Goal: Answer question/provide support

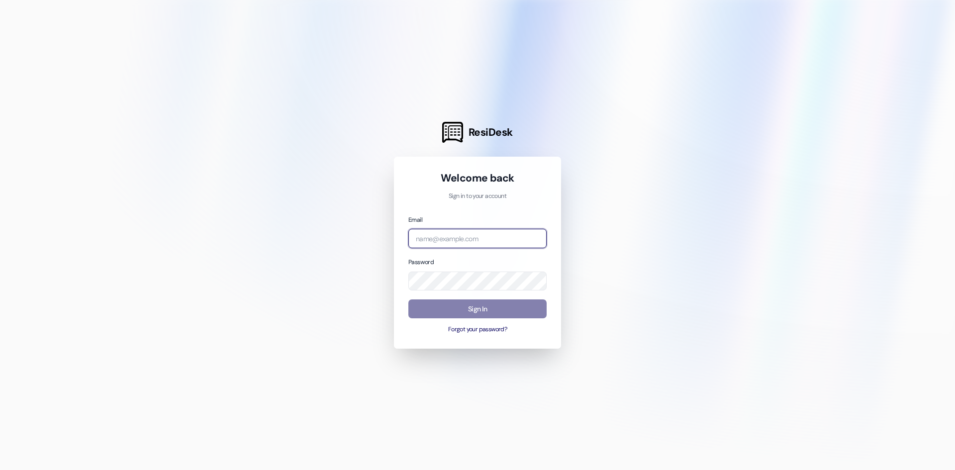
click at [481, 237] on input "email" at bounding box center [477, 238] width 138 height 19
type input "[EMAIL_ADDRESS][DOMAIN_NAME]"
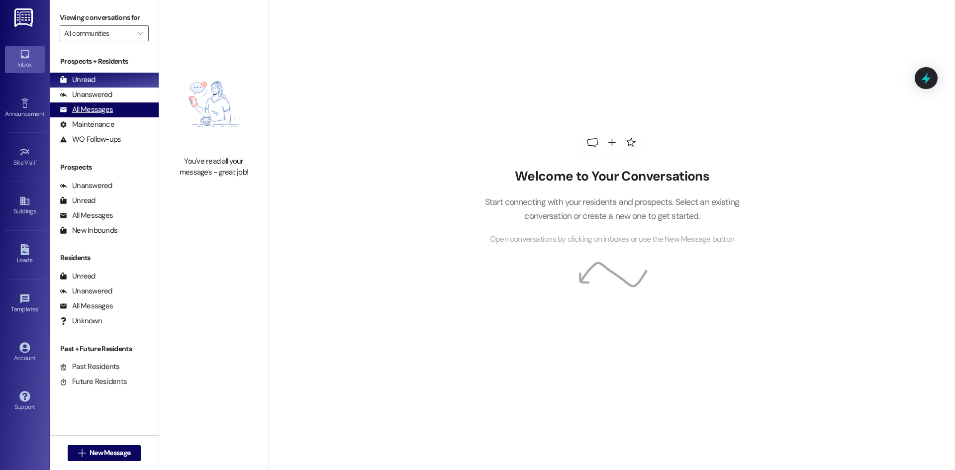
click at [99, 110] on div "All Messages" at bounding box center [86, 109] width 53 height 10
click at [128, 114] on div "All Messages (undefined)" at bounding box center [104, 109] width 109 height 15
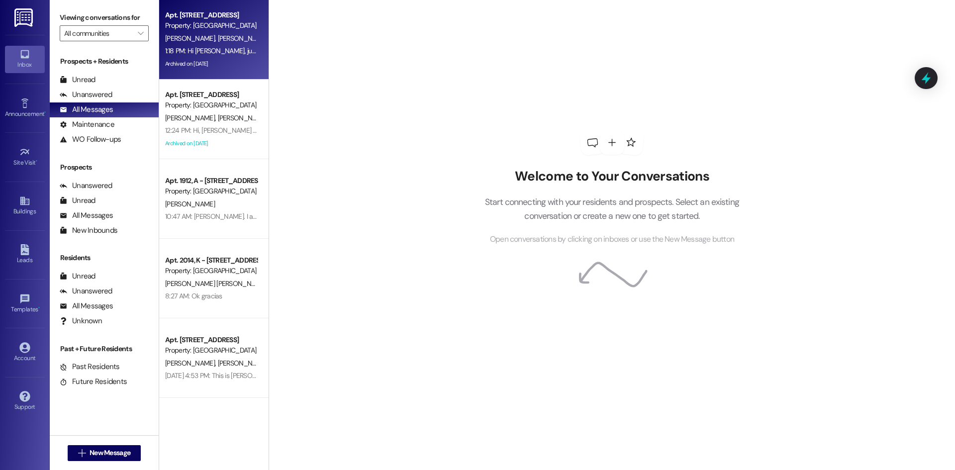
click at [233, 62] on div "Archived on [DATE]" at bounding box center [211, 64] width 94 height 12
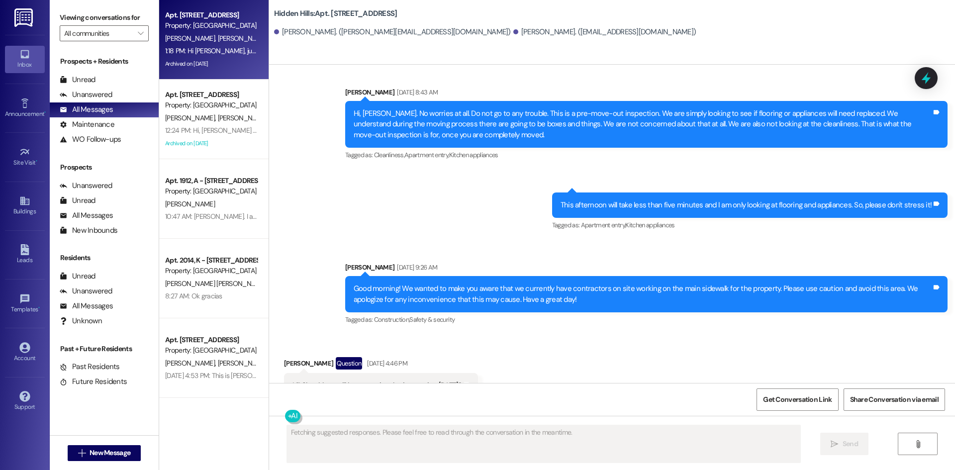
scroll to position [14886, 0]
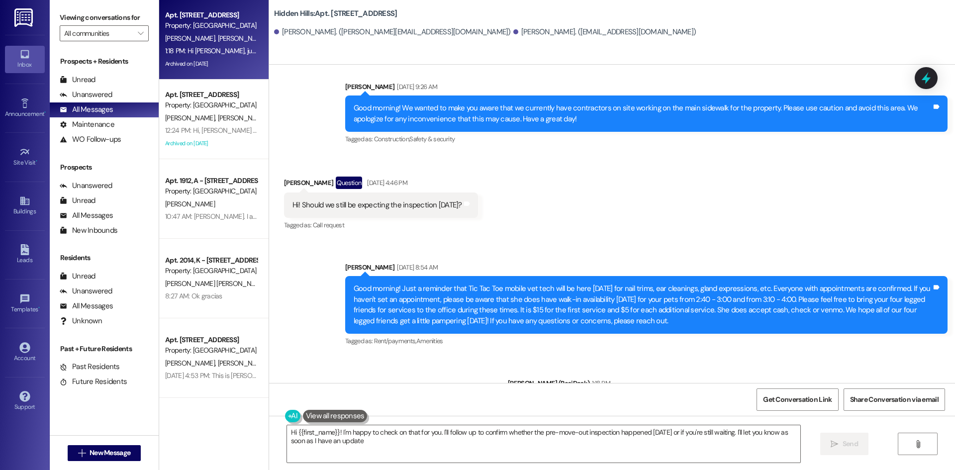
type textarea "Hi {{first_name}}! I'm happy to check on that for you. I'll follow up to confir…"
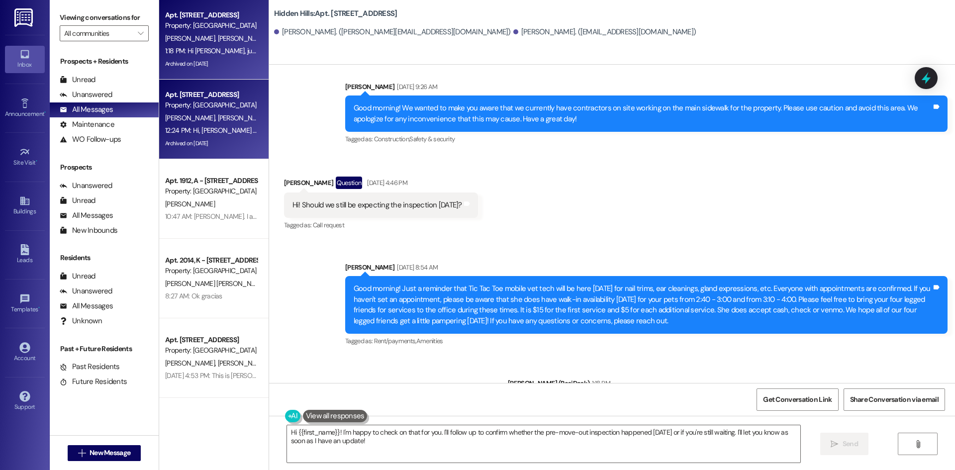
click at [226, 138] on div "Archived on [DATE]" at bounding box center [211, 143] width 94 height 12
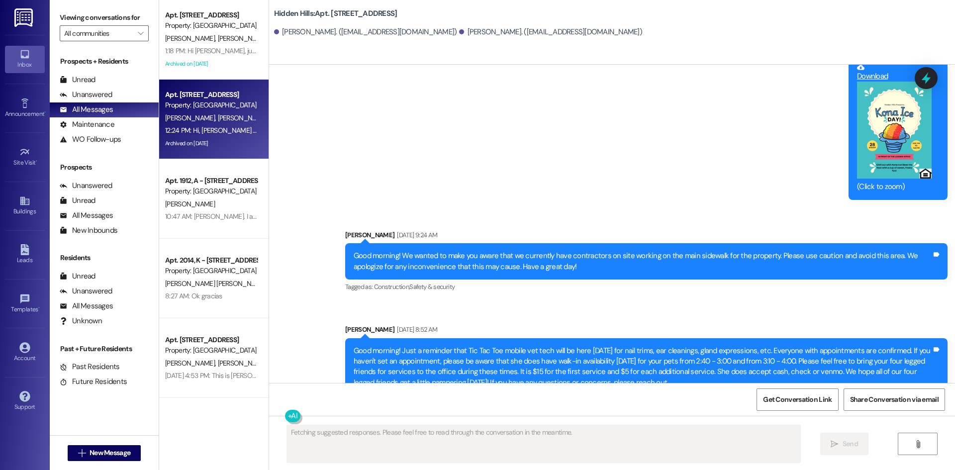
scroll to position [20465, 0]
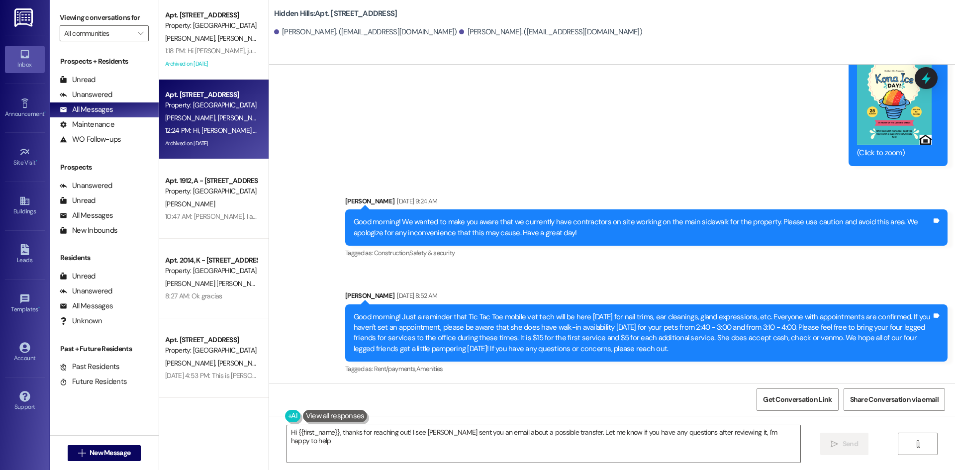
type textarea "Hi {{first_name}}, thanks for reaching out! I see Sarah sent you an email about…"
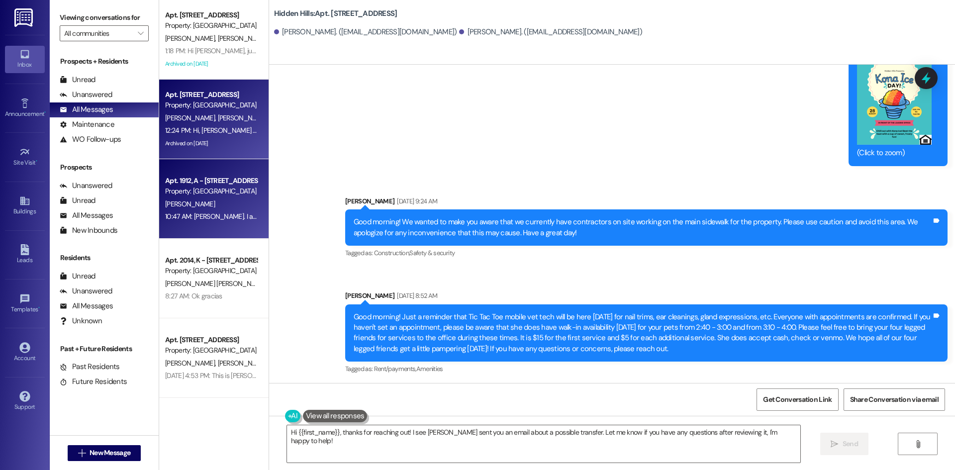
click at [240, 204] on div "[PERSON_NAME]" at bounding box center [211, 204] width 94 height 12
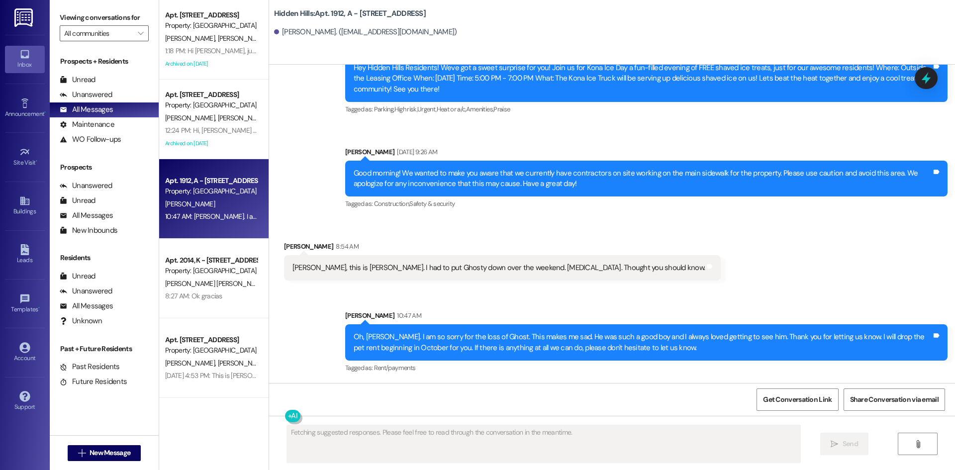
scroll to position [17138, 0]
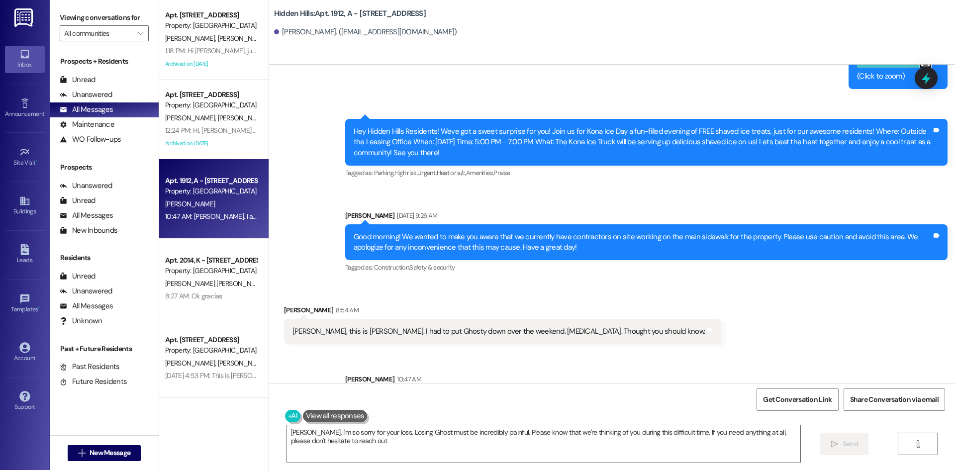
type textarea "Melvin, I'm so sorry for your loss. Losing Ghost must be incredibly painful. Pl…"
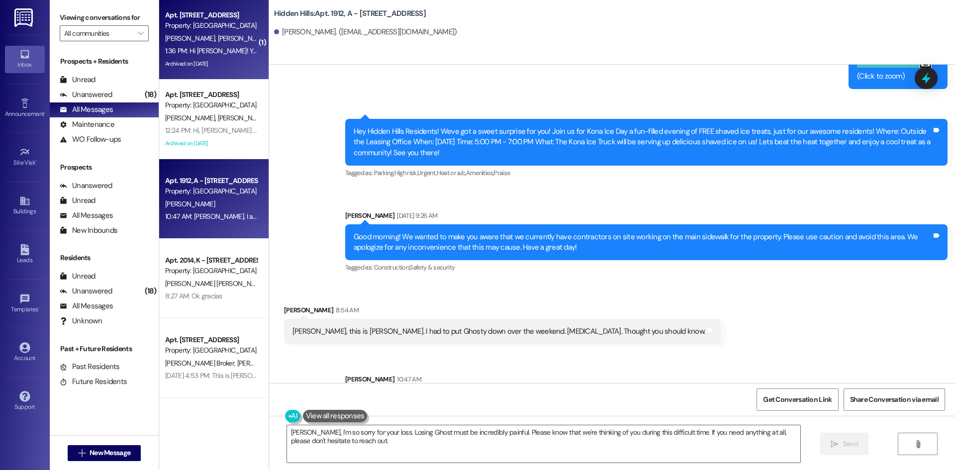
click at [229, 57] on div "1:36 PM: Hi Emily! Yes, it did indeed happen. :) 1:36 PM: Hi Emily! Yes, it did…" at bounding box center [211, 51] width 94 height 12
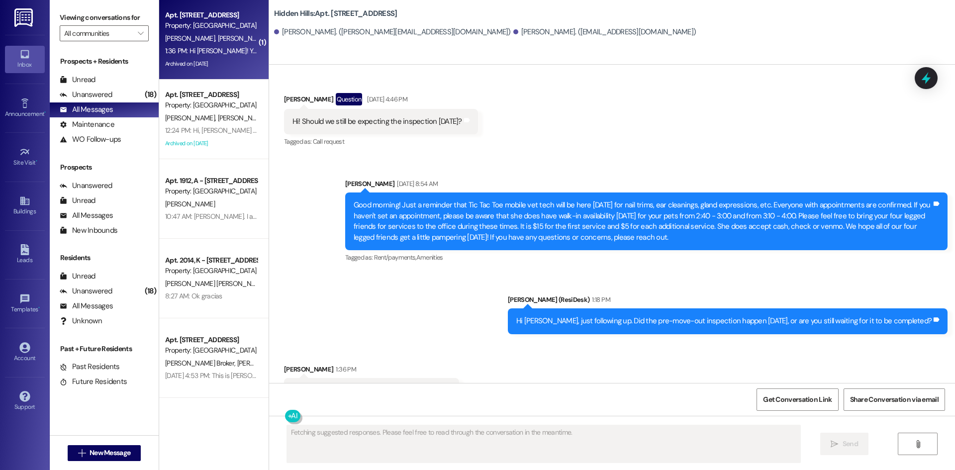
scroll to position [14970, 0]
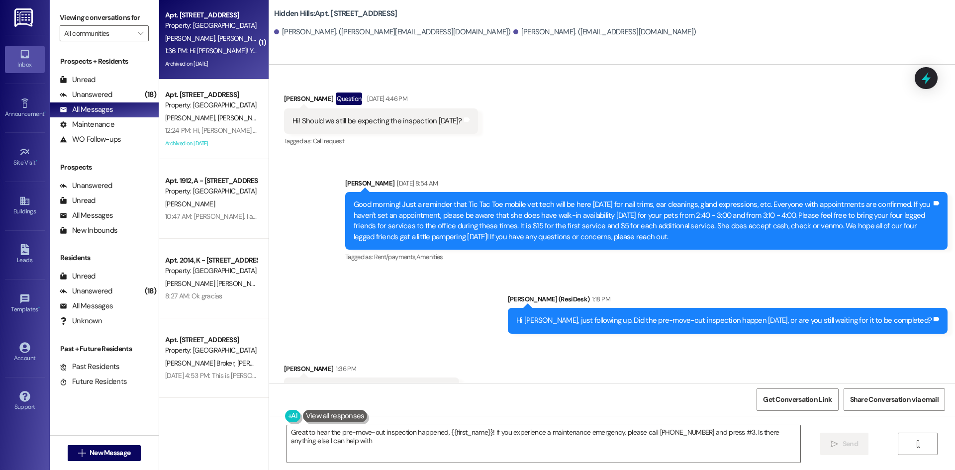
type textarea "Great to hear the pre-move-out inspection happened, {{first_name}}! If you expe…"
click at [26, 202] on icon at bounding box center [24, 200] width 11 height 11
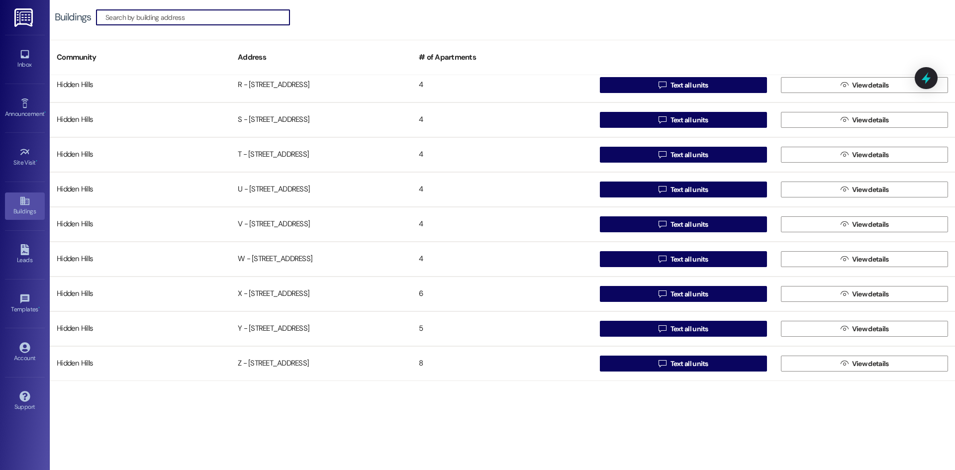
scroll to position [774, 0]
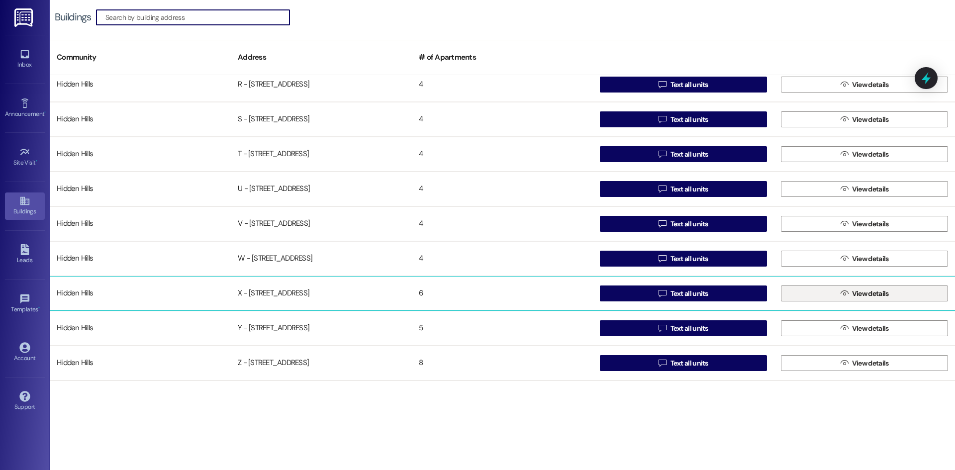
click at [871, 292] on span "View details" at bounding box center [870, 293] width 37 height 10
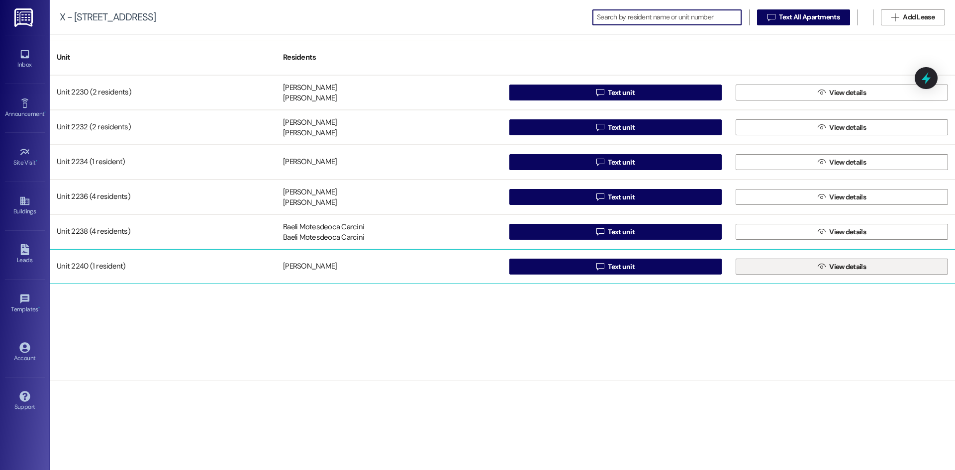
click at [818, 270] on icon "" at bounding box center [821, 267] width 7 height 8
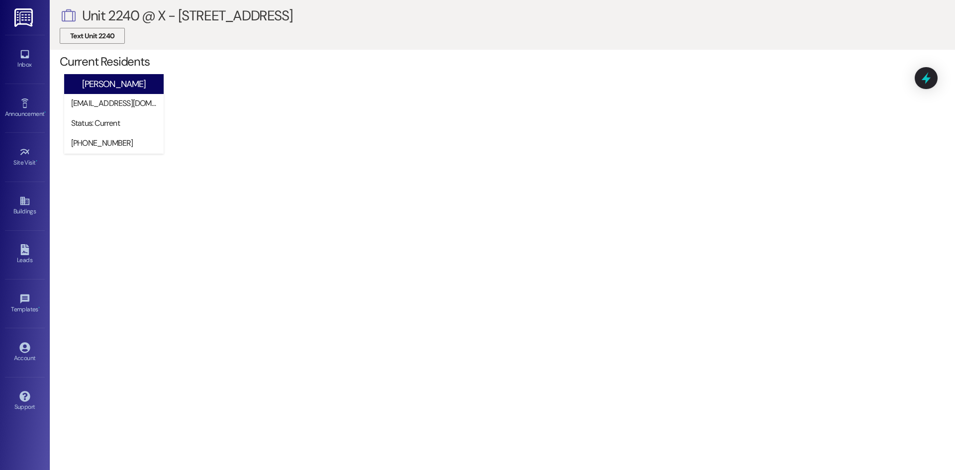
click at [115, 30] on button "Text Unit 2240" at bounding box center [92, 36] width 65 height 16
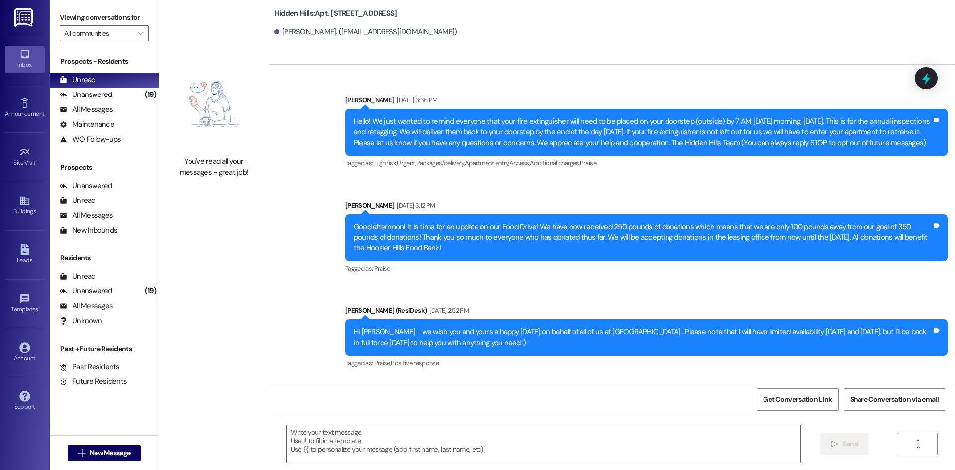
type textarea "Fetching suggested responses. Please feel free to read through the conversation…"
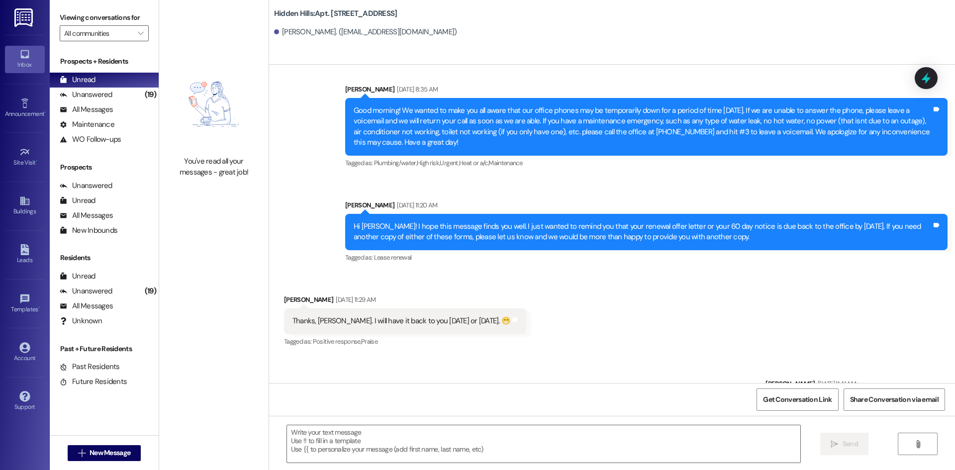
scroll to position [14724, 0]
